Goal: Information Seeking & Learning: Learn about a topic

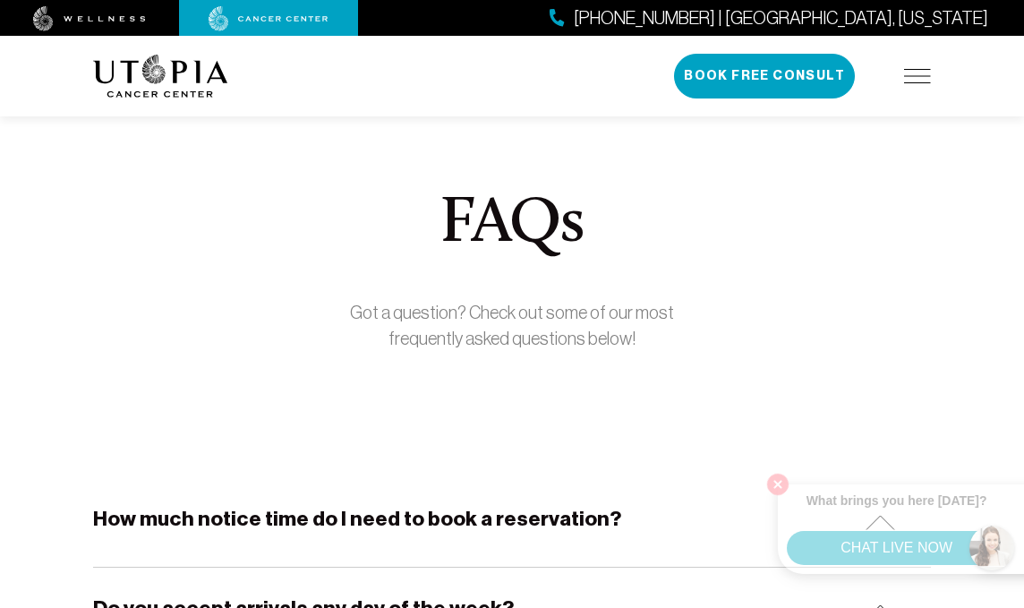
click at [916, 79] on img at bounding box center [917, 76] width 27 height 14
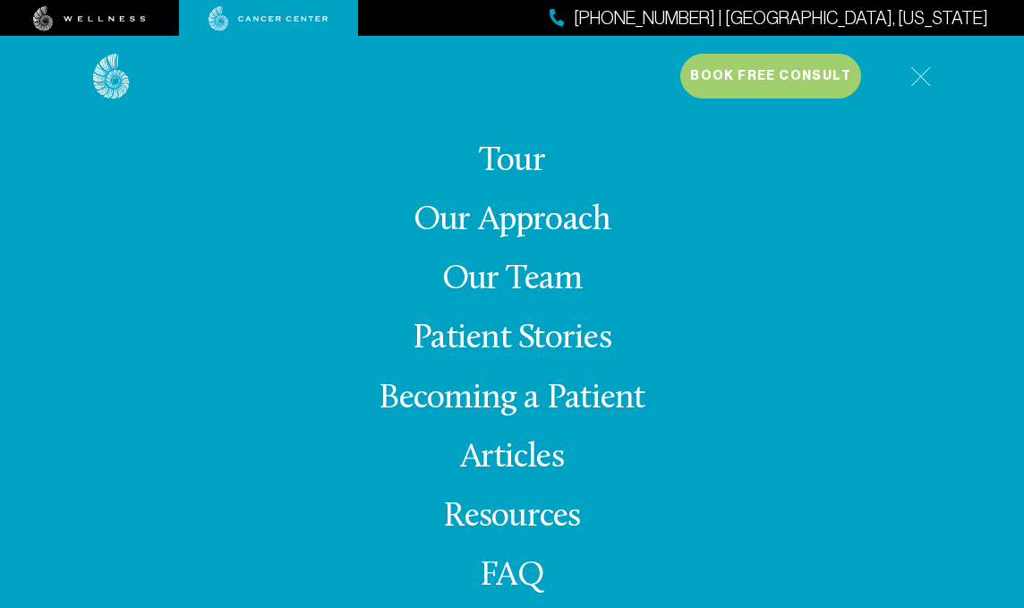
click at [541, 222] on link "Our Approach" at bounding box center [512, 220] width 198 height 35
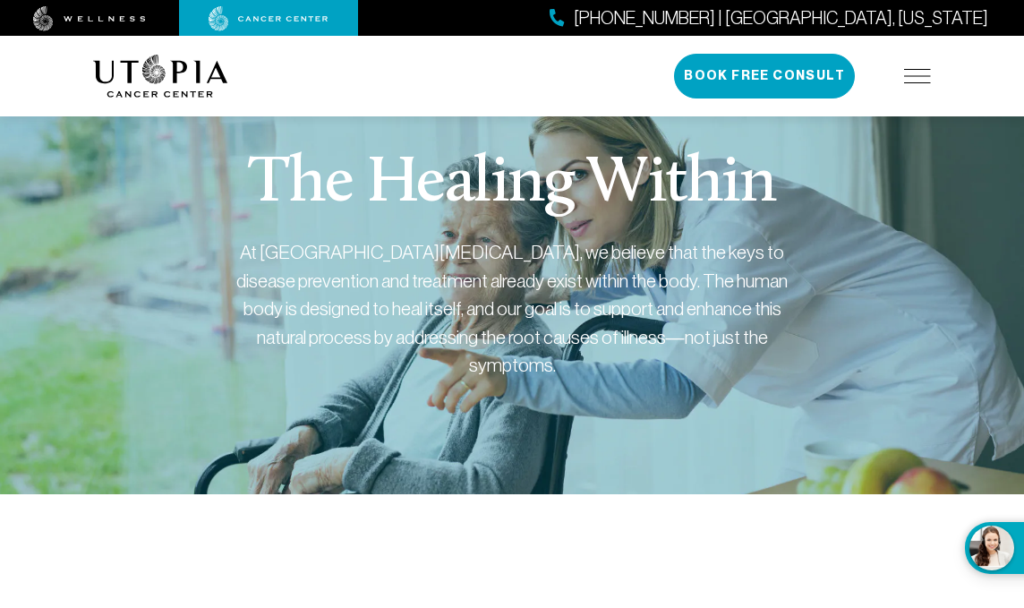
click at [917, 79] on img at bounding box center [917, 76] width 27 height 14
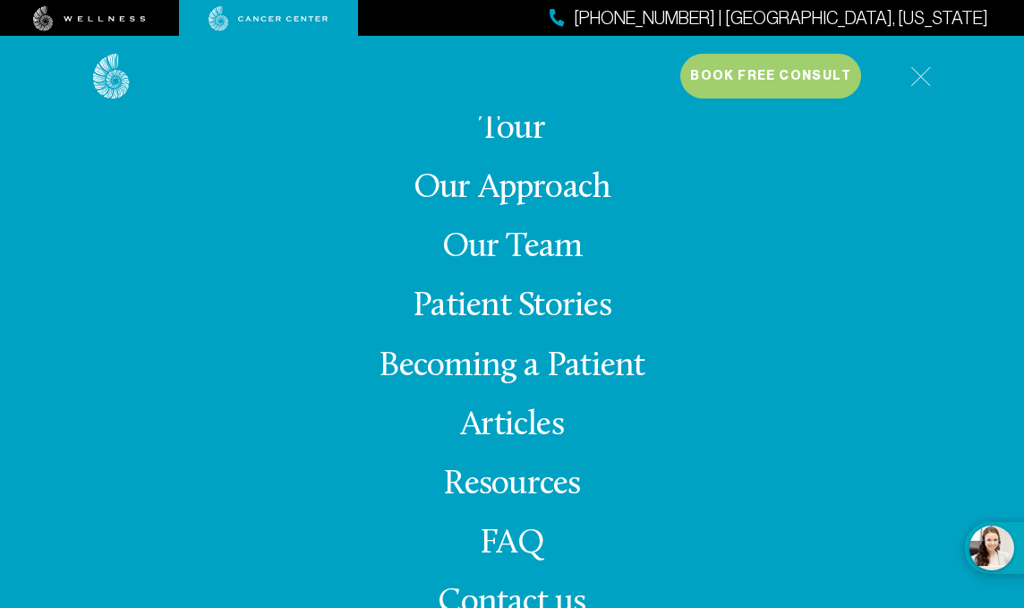
scroll to position [103, 0]
click at [538, 421] on link "Articles" at bounding box center [512, 425] width 104 height 35
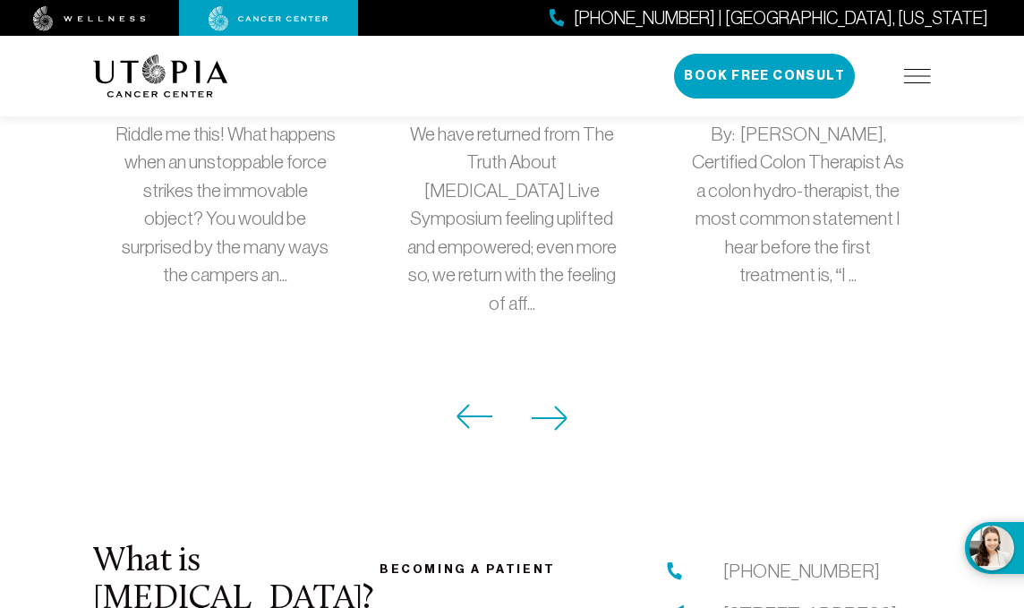
scroll to position [2067, 0]
click at [562, 405] on icon at bounding box center [549, 416] width 35 height 23
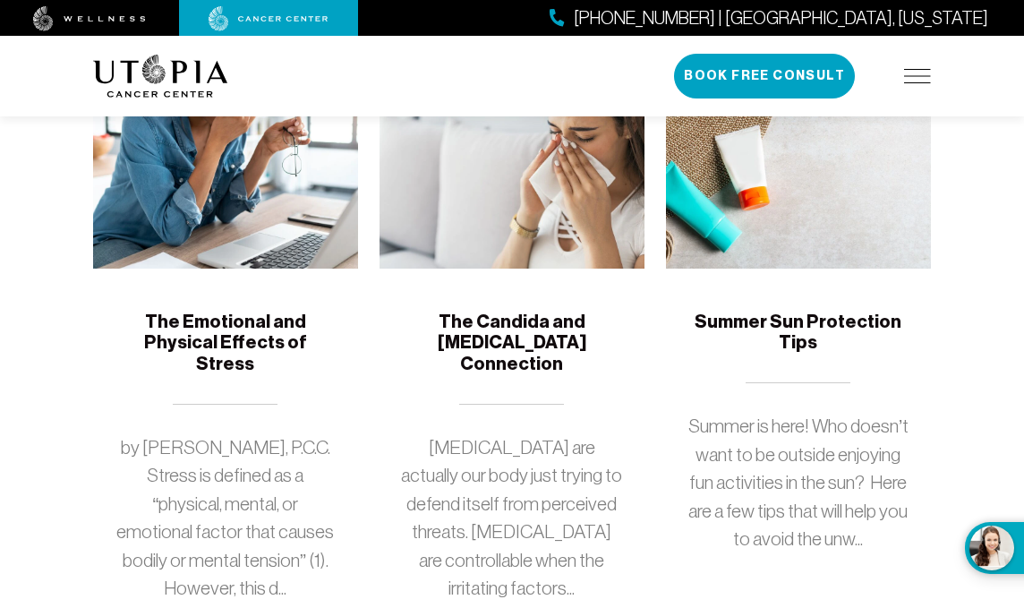
scroll to position [1862, 0]
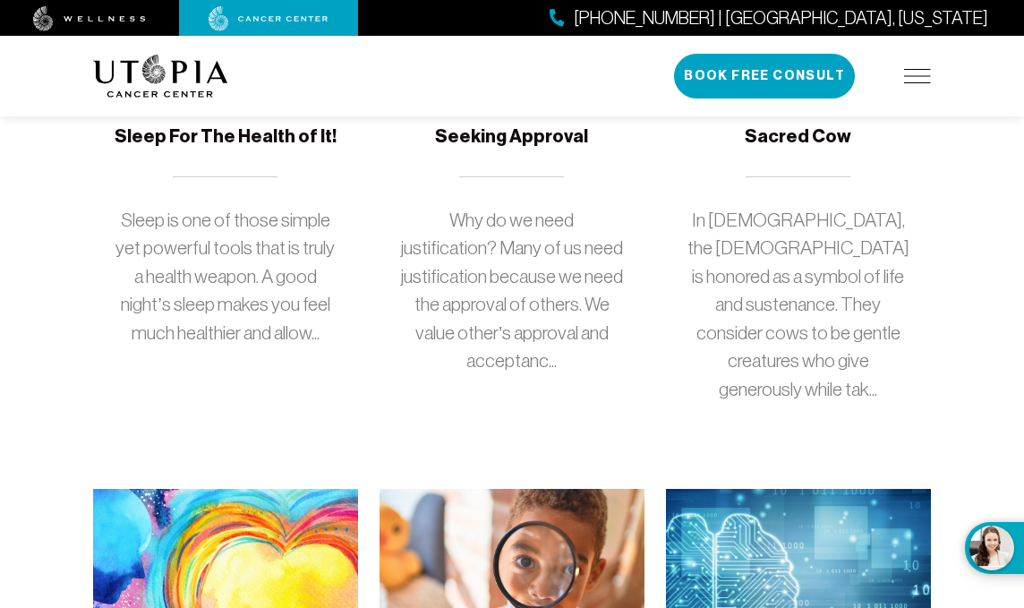
scroll to position [531, 0]
